Goal: Obtain resource: Obtain resource

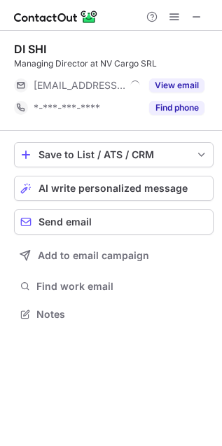
scroll to position [305, 222]
click at [172, 86] on button "View email" at bounding box center [176, 85] width 55 height 14
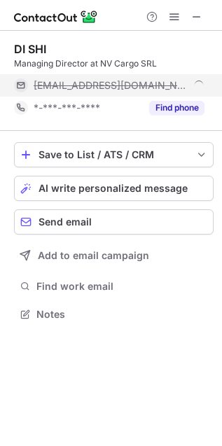
scroll to position [327, 222]
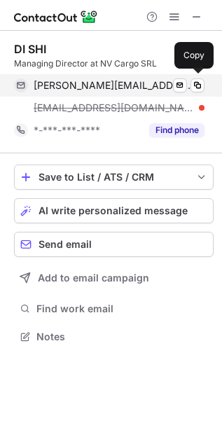
click at [81, 85] on span "judyshi@newvisionchain.com" at bounding box center [114, 85] width 160 height 13
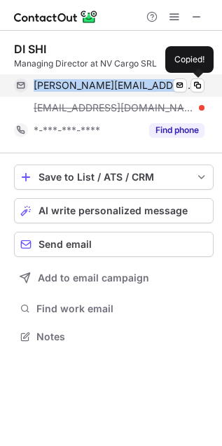
click at [81, 85] on span "judyshi@newvisionchain.com" at bounding box center [114, 85] width 160 height 13
copy span "judyshi@newvisionchain.com"
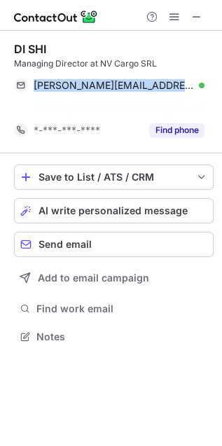
scroll to position [305, 222]
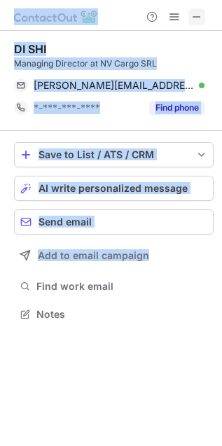
click at [193, 13] on span at bounding box center [196, 16] width 11 height 11
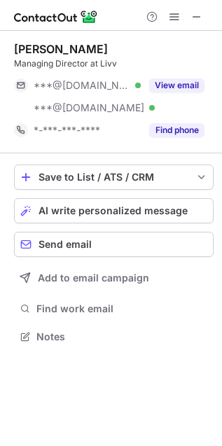
scroll to position [327, 222]
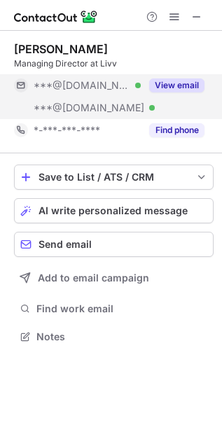
click at [173, 78] on button "View email" at bounding box center [176, 85] width 55 height 14
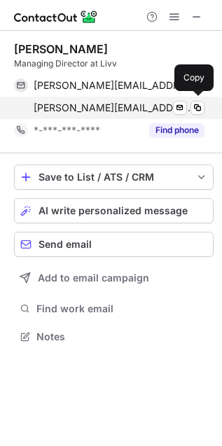
click at [95, 103] on span "[PERSON_NAME][EMAIL_ADDRESS][PERSON_NAME][PERSON_NAME][DOMAIN_NAME]" at bounding box center [114, 108] width 160 height 13
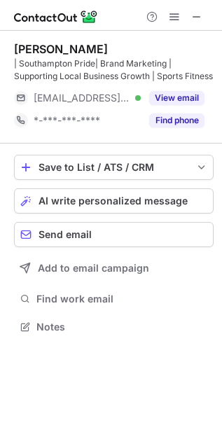
scroll to position [317, 222]
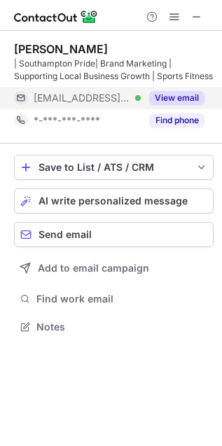
click at [177, 103] on button "View email" at bounding box center [176, 98] width 55 height 14
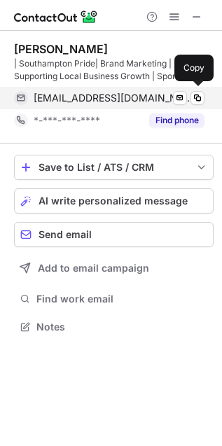
click at [128, 96] on span "[EMAIL_ADDRESS][DOMAIN_NAME]" at bounding box center [114, 98] width 160 height 13
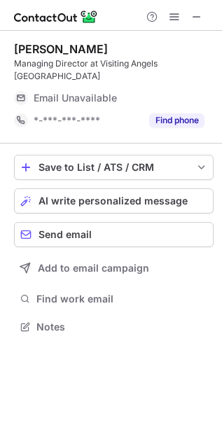
scroll to position [317, 222]
click at [195, 13] on span at bounding box center [196, 16] width 11 height 11
